Goal: Task Accomplishment & Management: Manage account settings

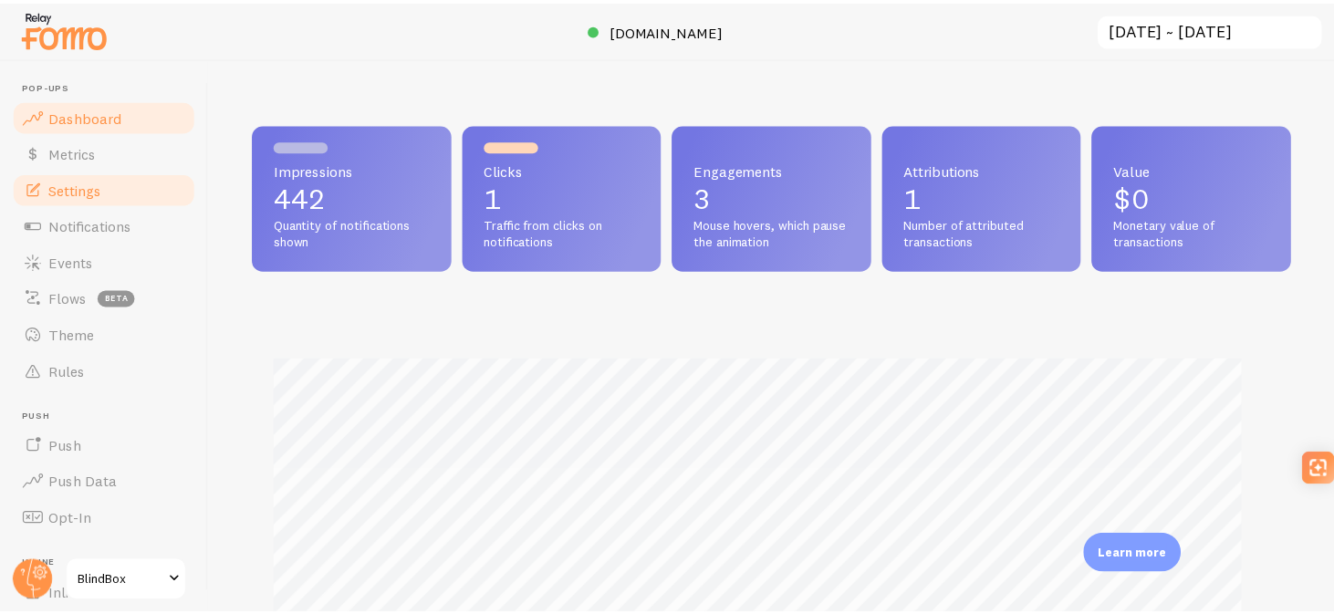
scroll to position [911684, 911142]
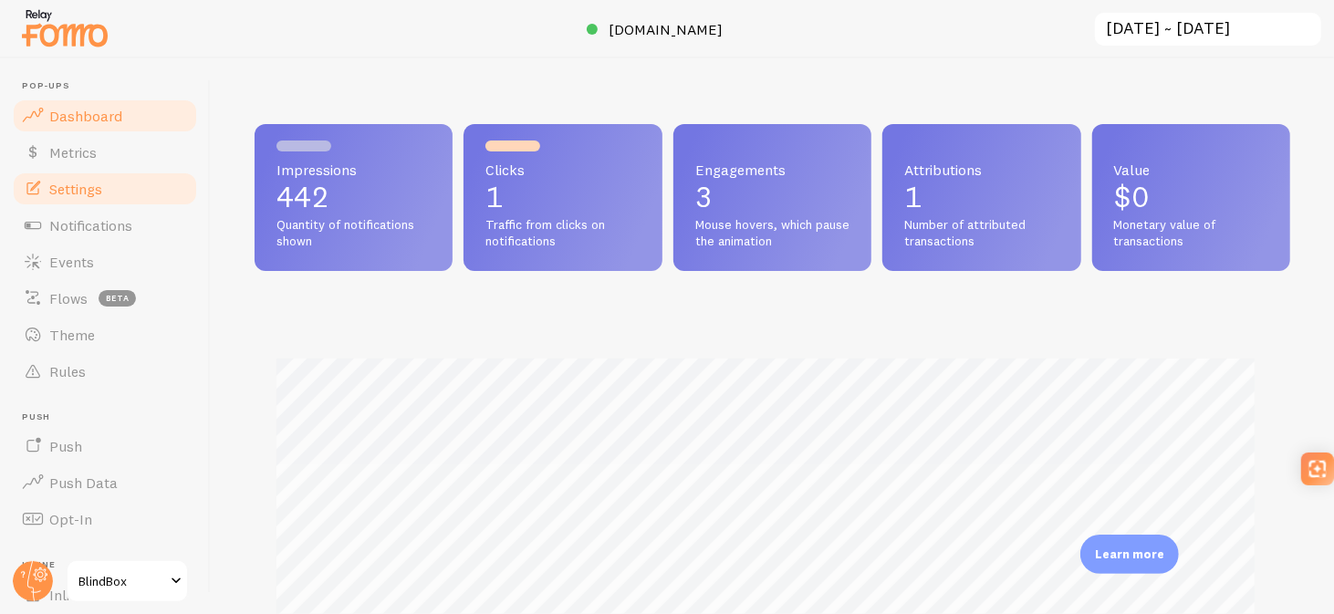
click at [109, 203] on link "Settings" at bounding box center [105, 189] width 188 height 36
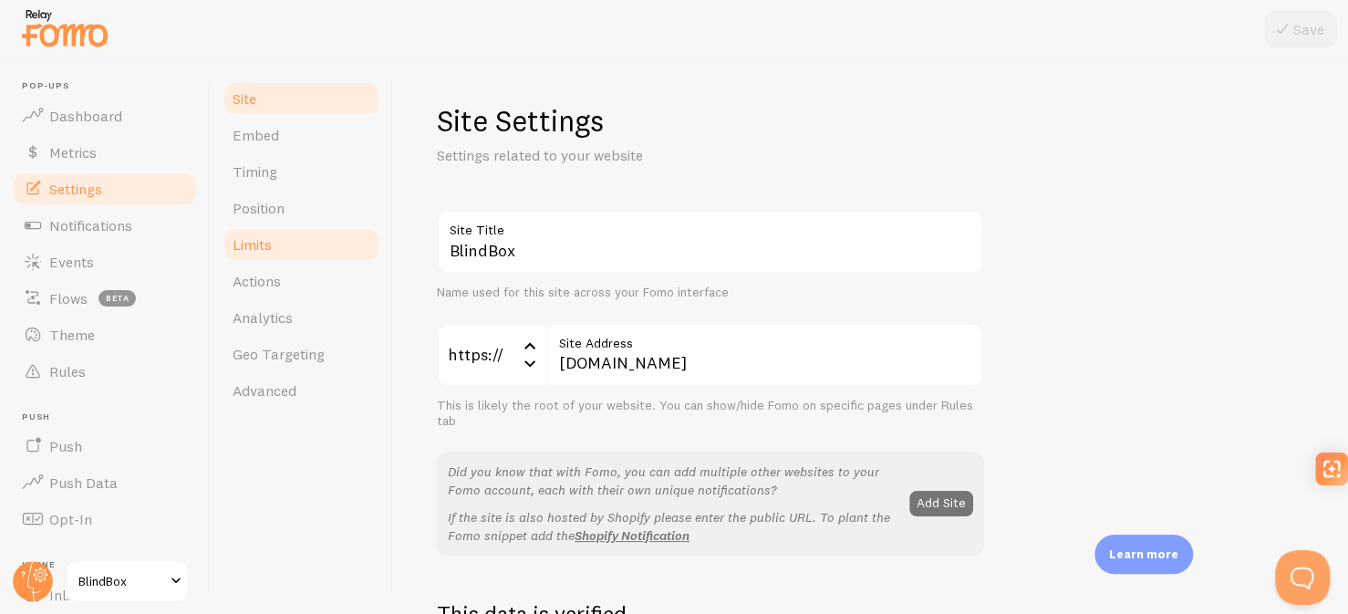
click at [270, 233] on link "Limits" at bounding box center [302, 244] width 160 height 36
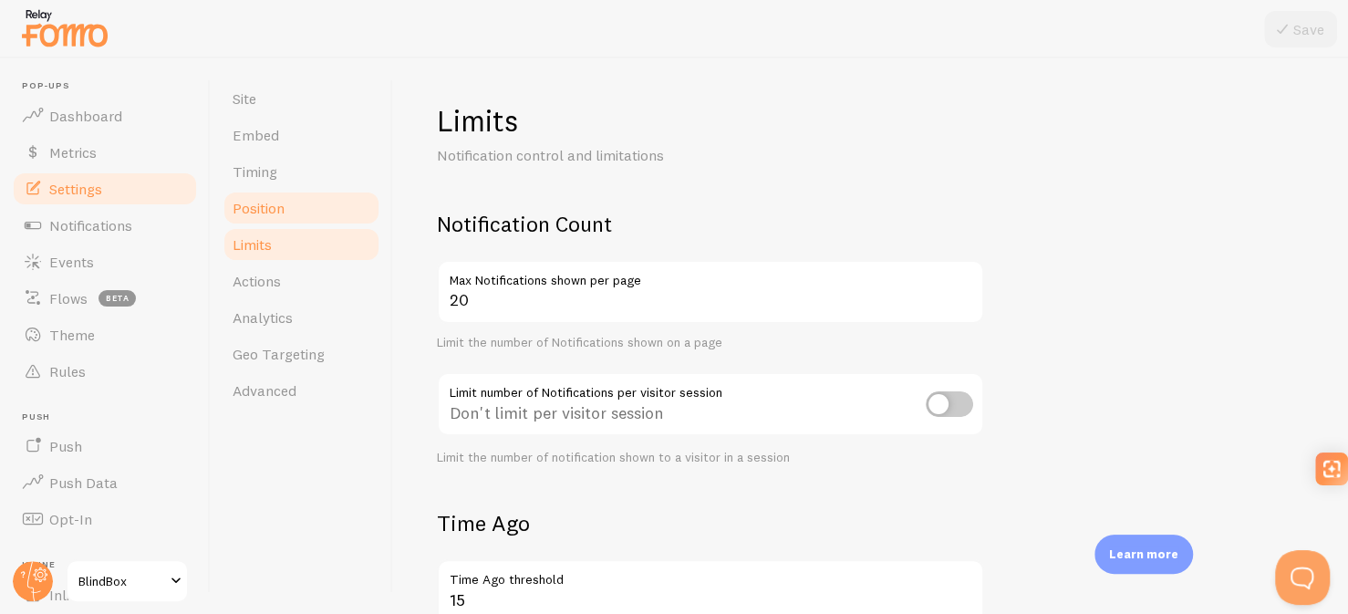
click at [268, 199] on span "Position" at bounding box center [259, 208] width 52 height 18
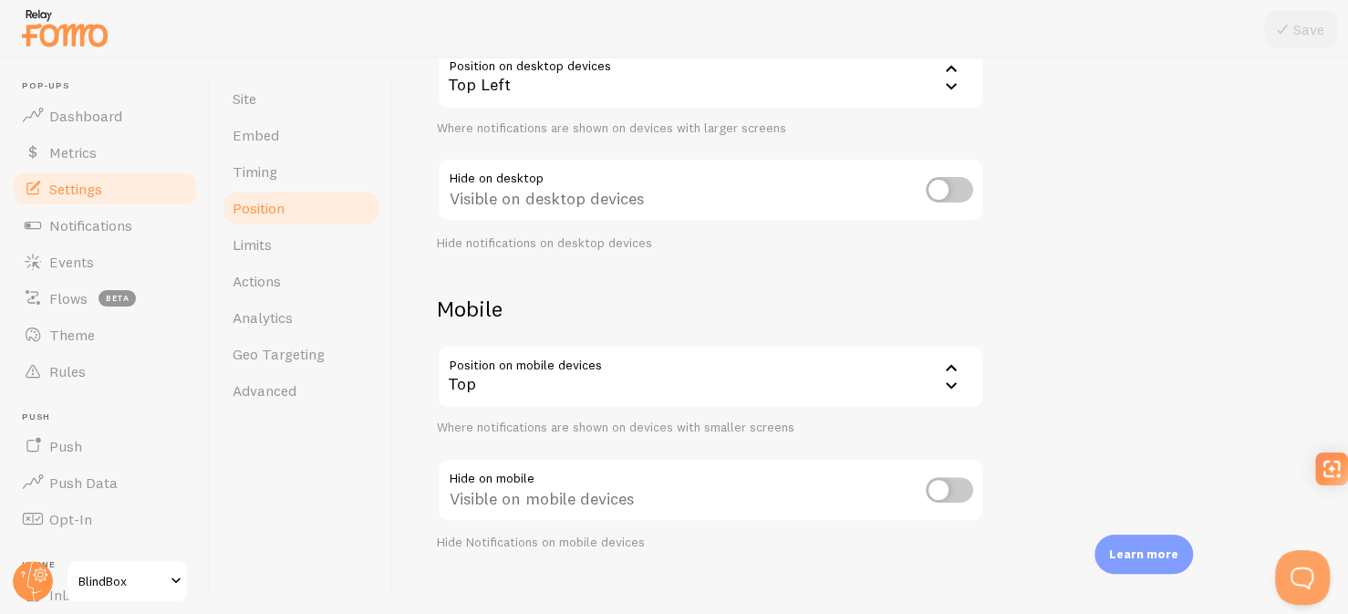
scroll to position [236, 0]
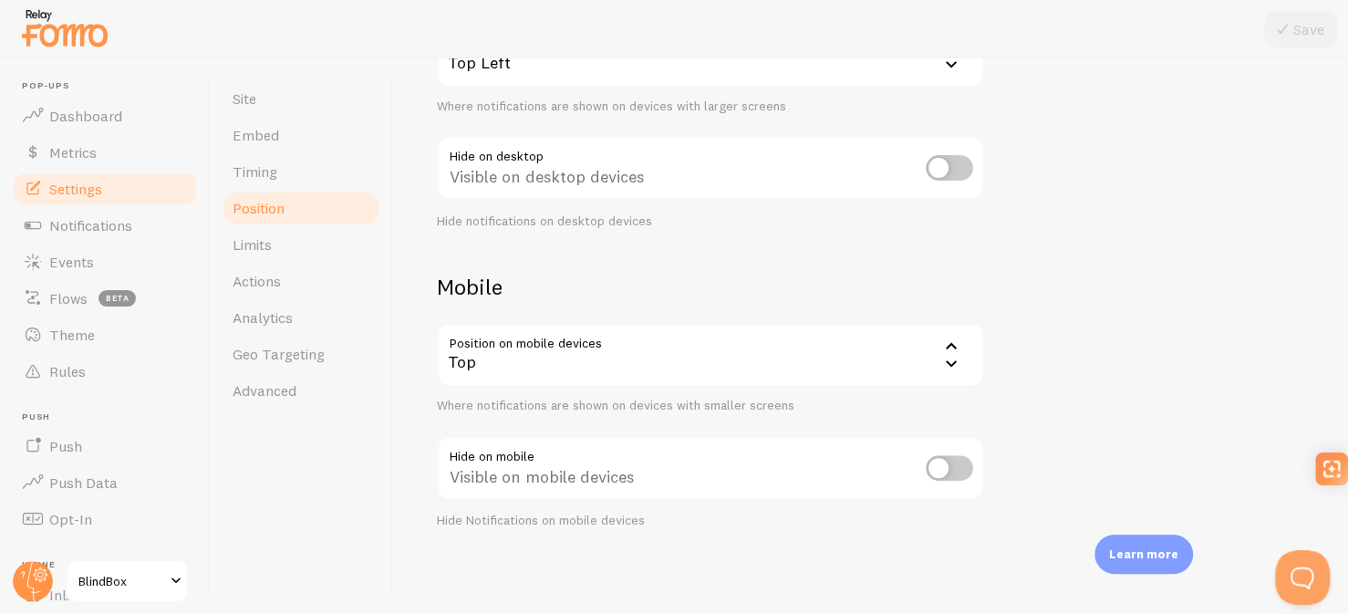
click at [944, 471] on input "checkbox" at bounding box center [949, 468] width 47 height 26
checkbox input "true"
click at [1285, 20] on icon at bounding box center [1283, 29] width 22 height 22
